Goal: Communication & Community: Answer question/provide support

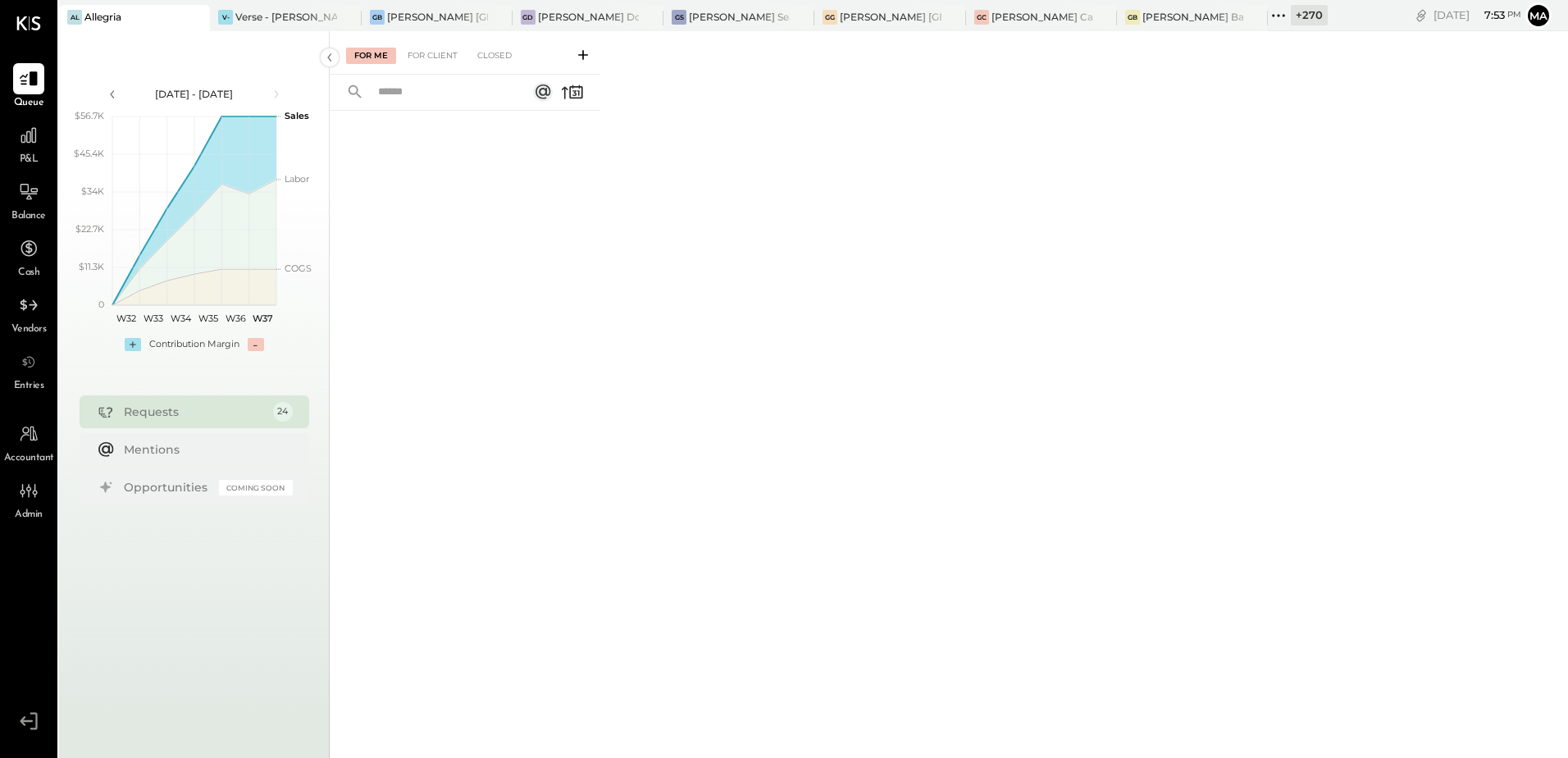
click at [196, 17] on icon at bounding box center [196, 17] width 20 height 20
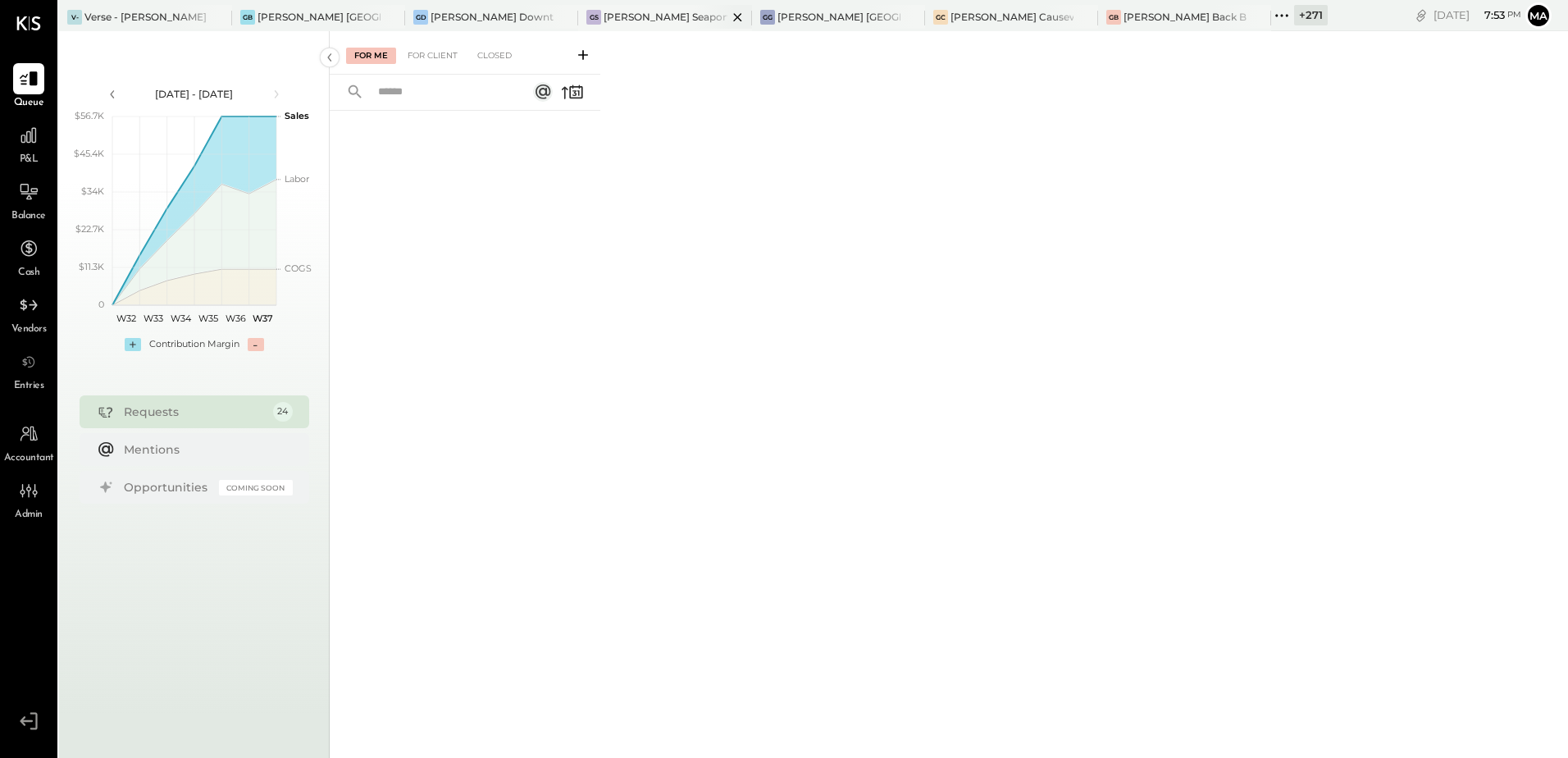
click at [610, 26] on div "[PERSON_NAME] Seaport" at bounding box center [665, 18] width 173 height 26
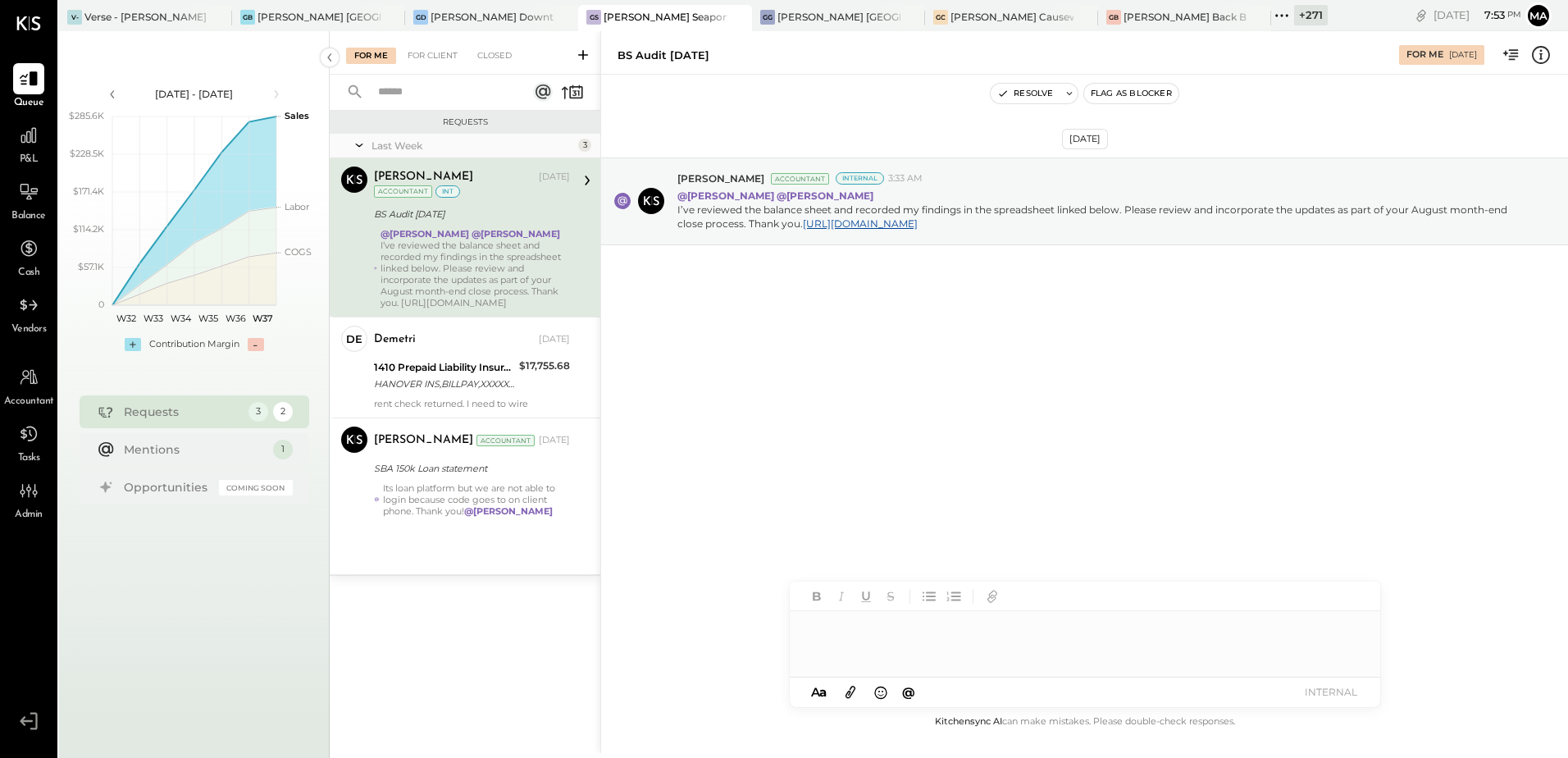
click at [781, 369] on div "[DATE] [PERSON_NAME] Accountant Internal 3:33 AM @[PERSON_NAME] @[PERSON_NAME] …" at bounding box center [1083, 242] width 966 height 253
click at [980, 369] on div "[DATE] [PERSON_NAME] Accountant Internal 3:33 AM @[PERSON_NAME] @[PERSON_NAME] …" at bounding box center [1083, 242] width 966 height 253
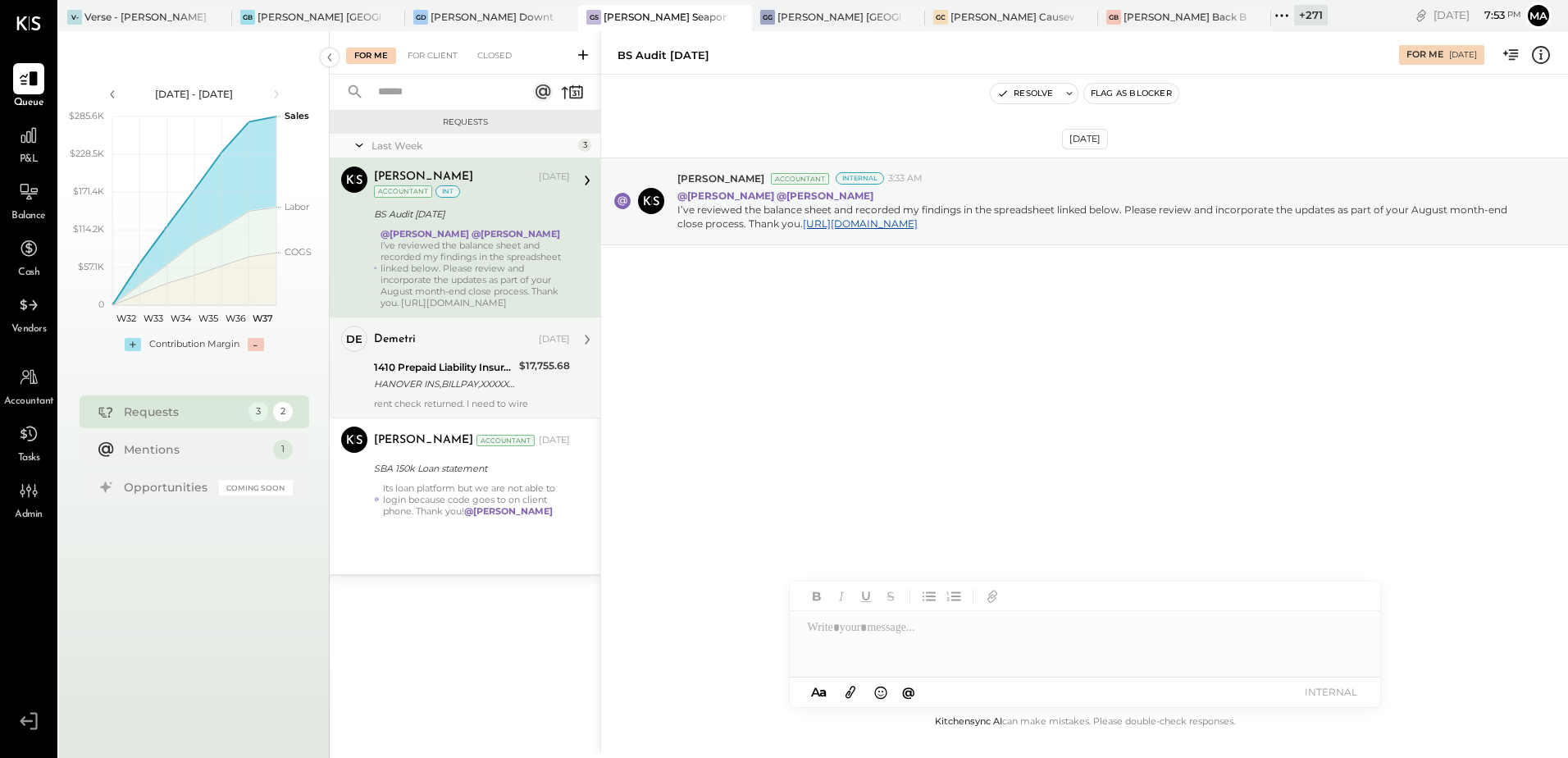
click at [447, 329] on div "demetri [DATE]" at bounding box center [472, 339] width 196 height 23
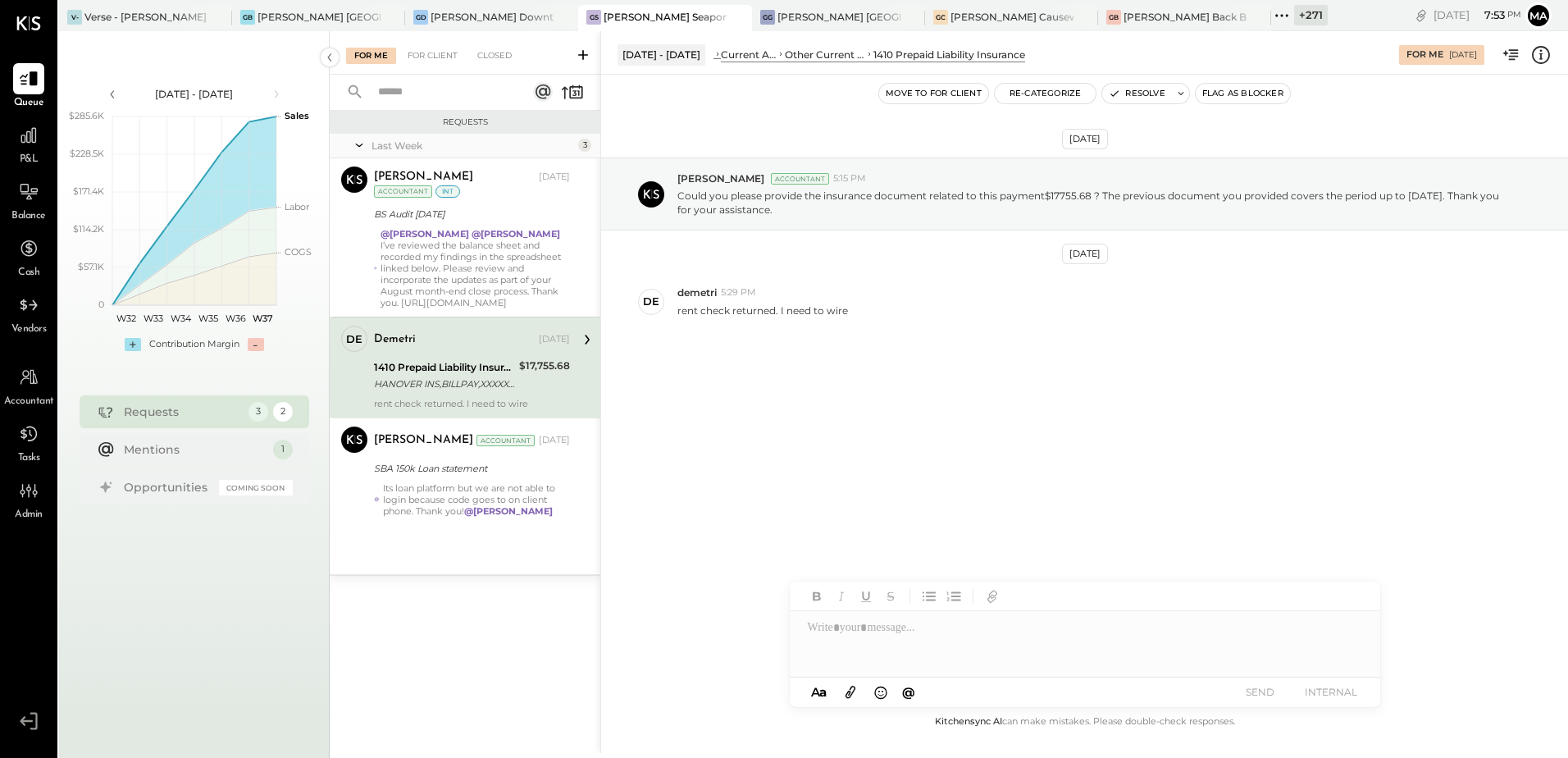
click at [825, 432] on div "[DATE] [PERSON_NAME] Accountant 5:15 PM Could you please provide the insurance …" at bounding box center [1083, 285] width 966 height 338
click at [856, 634] on div at bounding box center [1085, 644] width 590 height 66
type input "**"
click at [910, 570] on span "demetri" at bounding box center [947, 576] width 129 height 16
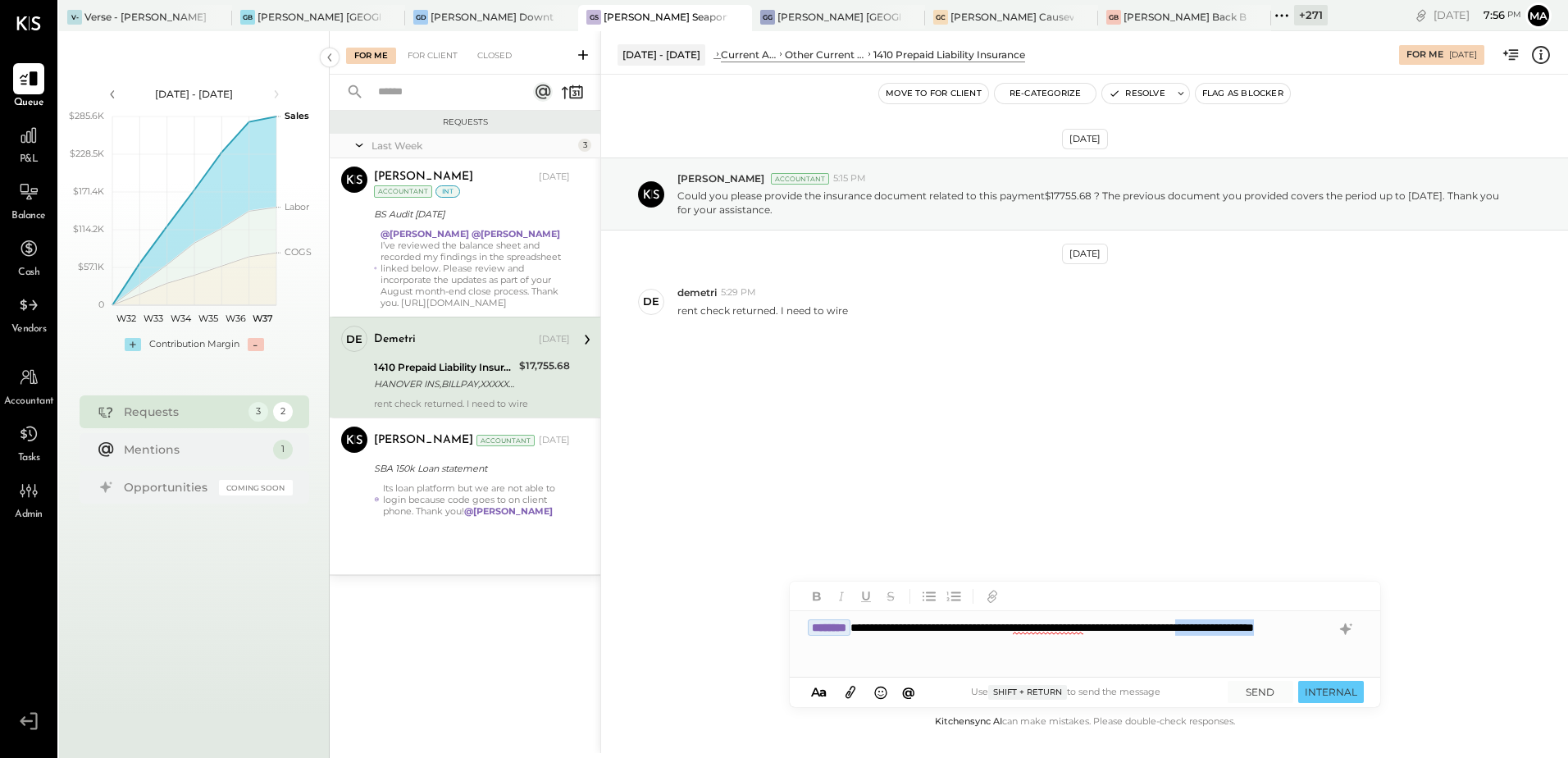
drag, startPoint x: 940, startPoint y: 647, endPoint x: 820, endPoint y: 644, distance: 120.0
click at [820, 644] on div "**********" at bounding box center [1085, 644] width 590 height 66
click at [1263, 687] on button "SEND" at bounding box center [1260, 692] width 66 height 22
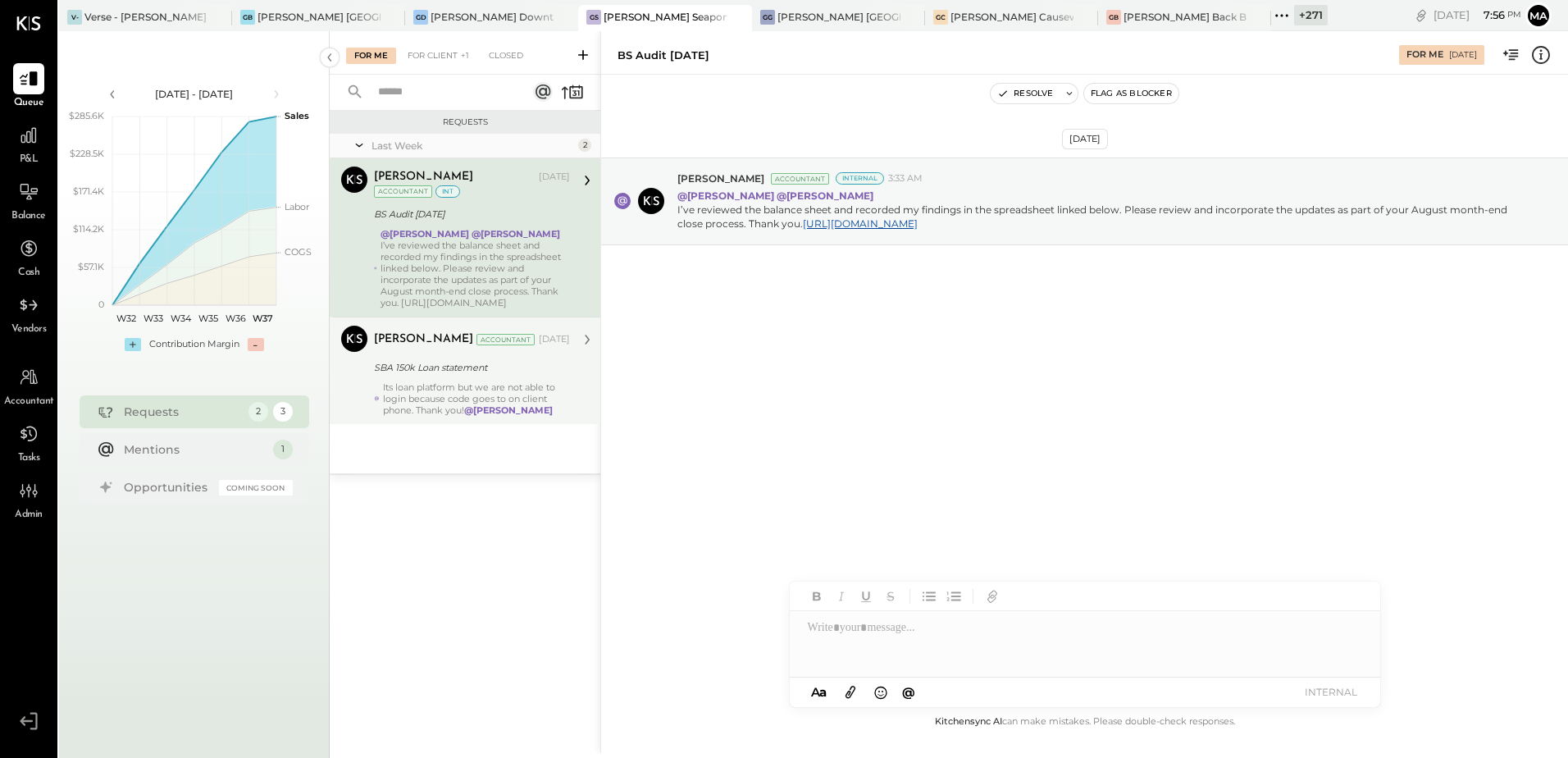
click at [456, 358] on div "SBA 150k Loan statement" at bounding box center [470, 367] width 191 height 20
